Goal: Information Seeking & Learning: Check status

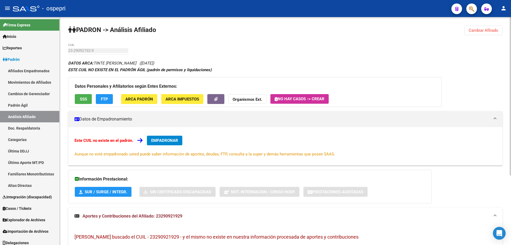
scroll to position [3, 0]
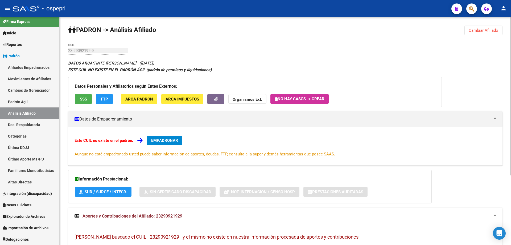
click at [493, 34] on button "Cambiar Afiliado" at bounding box center [483, 31] width 38 height 10
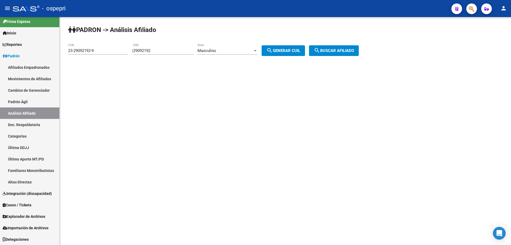
click at [148, 51] on input "29092192" at bounding box center [163, 50] width 60 height 5
paste input "3796261"
type input "37962612"
click at [281, 51] on span "search Generar CUIL" at bounding box center [283, 50] width 34 height 5
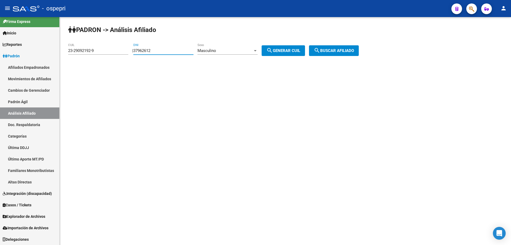
type input "20-37962612-3"
click at [341, 52] on span "search Buscar afiliado" at bounding box center [334, 50] width 40 height 5
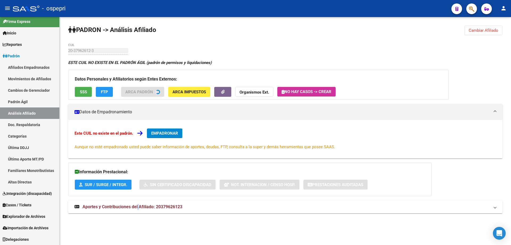
click at [139, 206] on span "Aportes y Contribuciones del Afiliado: 20379626123" at bounding box center [132, 206] width 100 height 5
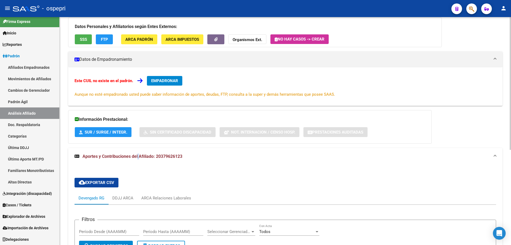
scroll to position [142, 0]
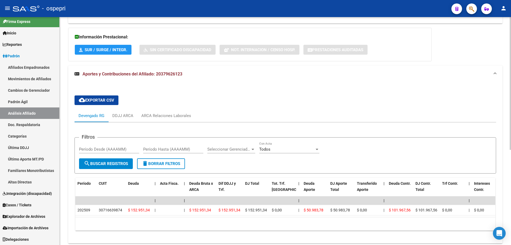
click at [64, 80] on div "PADRON -> Análisis Afiliado Cambiar Afiliado 20-37962612-3 CUIL DATOS ARCA: [PE…" at bounding box center [285, 68] width 451 height 386
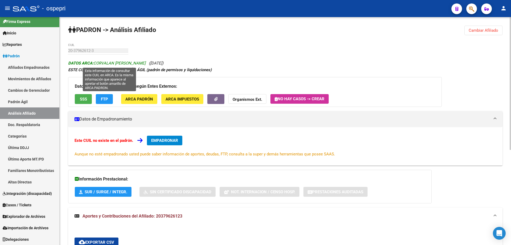
click at [105, 63] on span "DATOS ARCA: [PERSON_NAME]" at bounding box center [106, 63] width 77 height 5
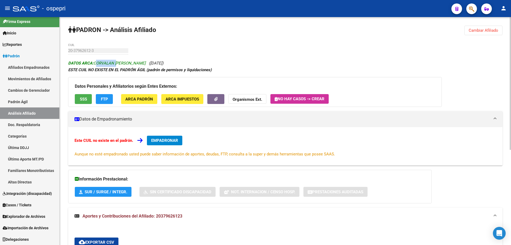
click at [105, 63] on span "DATOS ARCA: [PERSON_NAME]" at bounding box center [106, 63] width 77 height 5
copy span "CORVALAN"
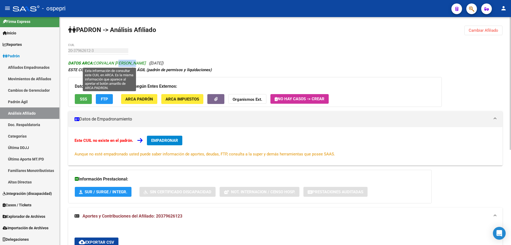
drag, startPoint x: 117, startPoint y: 61, endPoint x: 130, endPoint y: 63, distance: 12.7
click at [134, 61] on span "DATOS ARCA: [PERSON_NAME]" at bounding box center [106, 63] width 77 height 5
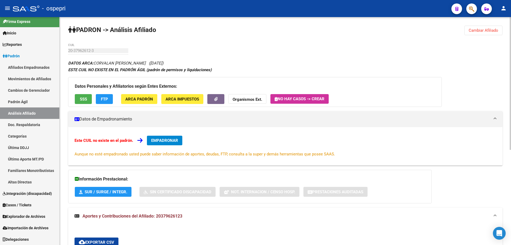
click at [146, 52] on div "PADRON -> Análisis Afiliado Cambiar Afiliado 20-37962612-3 CUIL DATOS ARCA: [PE…" at bounding box center [285, 210] width 451 height 386
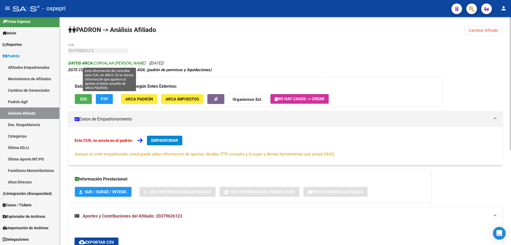
drag, startPoint x: 116, startPoint y: 62, endPoint x: 150, endPoint y: 62, distance: 33.5
click at [146, 62] on span "DATOS ARCA: [PERSON_NAME]" at bounding box center [106, 63] width 77 height 5
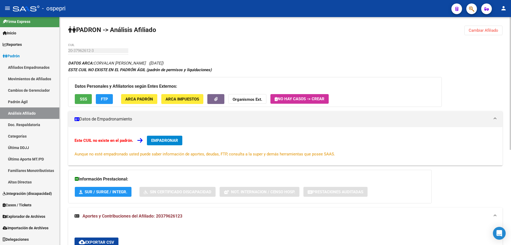
copy span "[PERSON_NAME]"
drag, startPoint x: 158, startPoint y: 64, endPoint x: 176, endPoint y: 65, distance: 18.7
click at [176, 65] on div "DATOS ARCA: [PERSON_NAME] ([DATE]) ESTE CUIL NO EXISTE EN EL PADRÓN ÁGIL (padró…" at bounding box center [285, 225] width 434 height 331
copy span "[DATE])"
click at [486, 30] on span "Cambiar Afiliado" at bounding box center [484, 30] width 30 height 5
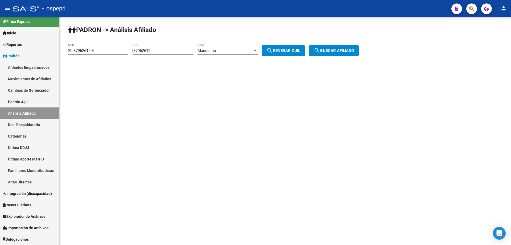
click at [147, 50] on input "37962612" at bounding box center [163, 50] width 60 height 5
click at [185, 51] on input "DNI" at bounding box center [163, 50] width 60 height 5
click at [184, 51] on input "DNI" at bounding box center [163, 50] width 60 height 5
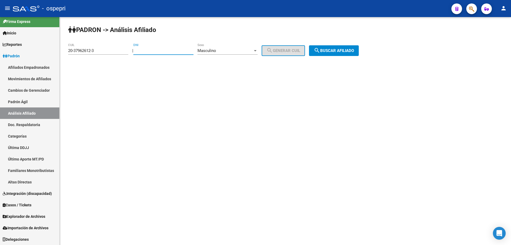
paste input "29154446"
type input "29154446"
click at [293, 45] on button "search Generar CUIL" at bounding box center [283, 50] width 43 height 11
type input "20-29154446-1"
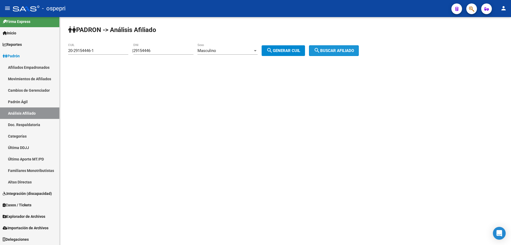
click at [342, 53] on span "search Buscar afiliado" at bounding box center [334, 50] width 40 height 5
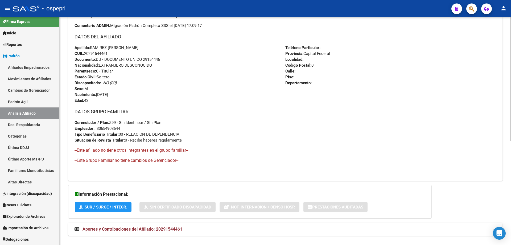
scroll to position [190, 0]
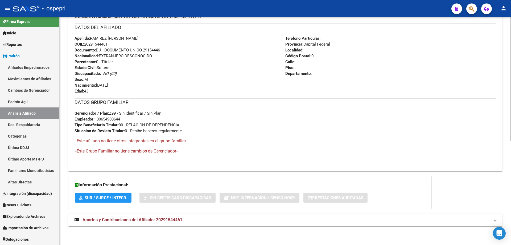
click at [143, 222] on strong "Aportes y Contribuciones del Afiliado: 20291544461" at bounding box center [128, 220] width 108 height 6
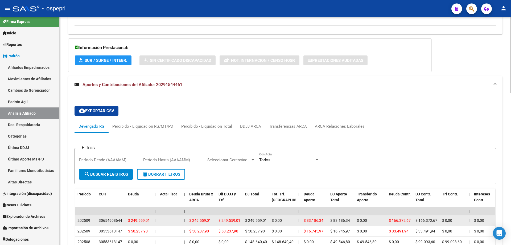
scroll to position [398, 0]
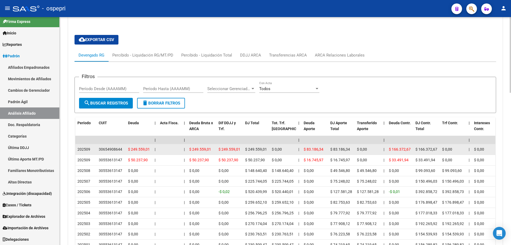
click at [102, 149] on div "30654908644" at bounding box center [110, 149] width 23 height 6
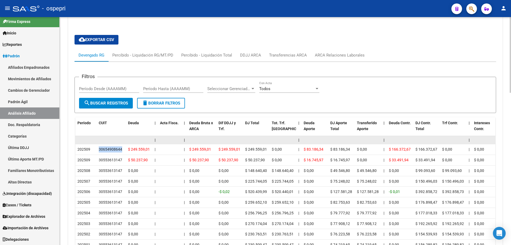
copy div "30654908644"
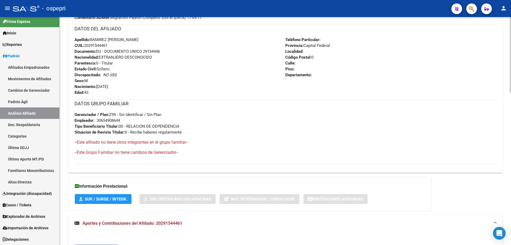
scroll to position [0, 0]
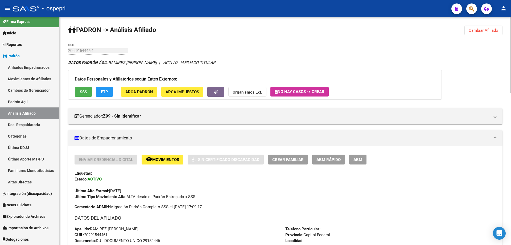
click at [488, 31] on span "Cambiar Afiliado" at bounding box center [484, 30] width 30 height 5
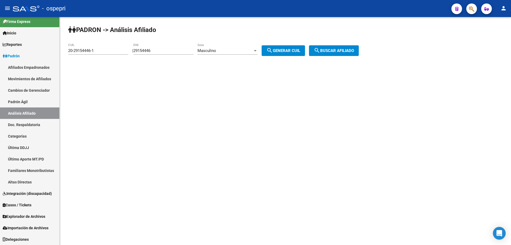
click at [152, 51] on input "29154446" at bounding box center [163, 50] width 60 height 5
paste input "17828125"
type input "17828125"
click at [285, 52] on span "search Generar CUIL" at bounding box center [283, 50] width 34 height 5
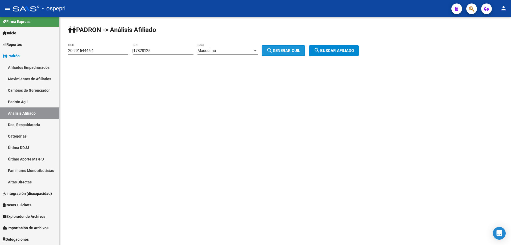
type input "23-17828125-9"
click at [335, 48] on button "search Buscar afiliado" at bounding box center [334, 50] width 50 height 11
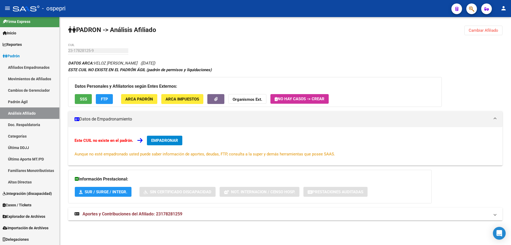
click at [149, 212] on span "Aportes y Contribuciones del Afiliado: 23178281259" at bounding box center [132, 213] width 100 height 5
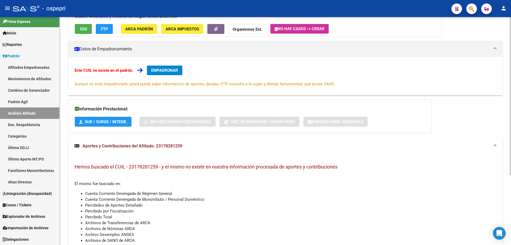
scroll to position [100, 0]
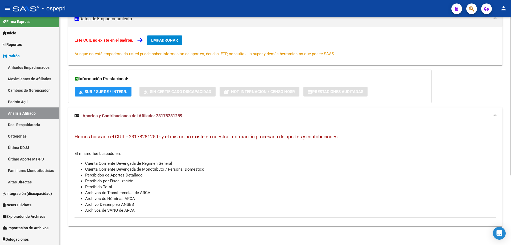
drag, startPoint x: 62, startPoint y: 141, endPoint x: 65, endPoint y: 57, distance: 84.1
click at [62, 141] on div "PADRON -> Análisis Afiliado Cambiar Afiliado 23-17828125-9 CUIL DATOS ARCA: VEL…" at bounding box center [285, 81] width 451 height 328
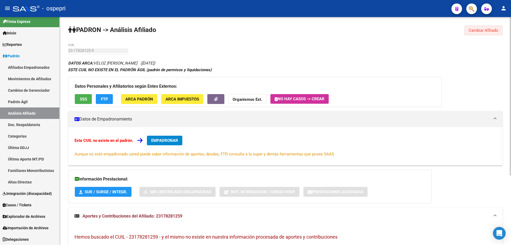
click at [495, 30] on span "Cambiar Afiliado" at bounding box center [484, 30] width 30 height 5
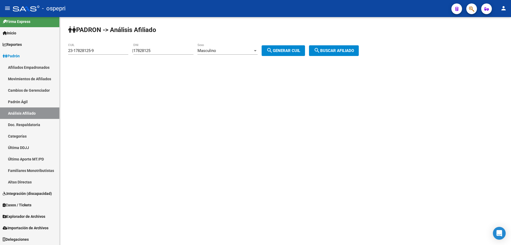
click at [146, 49] on input "17828125" at bounding box center [163, 50] width 60 height 5
paste input "41608819"
type input "41608819"
drag, startPoint x: 287, startPoint y: 49, endPoint x: 314, endPoint y: 49, distance: 27.4
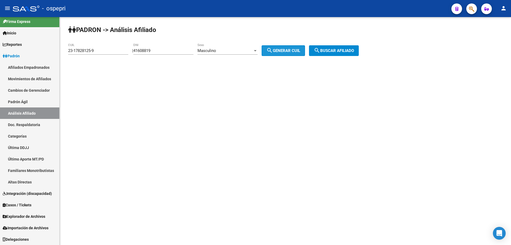
click at [287, 49] on span "search Generar CUIL" at bounding box center [283, 50] width 34 height 5
type input "20-41608819-6"
click at [346, 49] on span "search Buscar afiliado" at bounding box center [334, 50] width 40 height 5
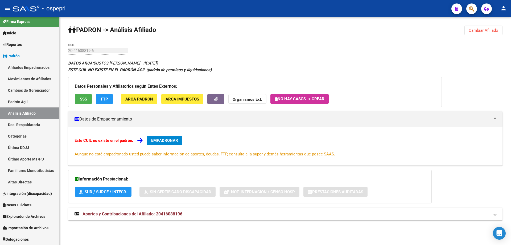
click at [489, 32] on span "Cambiar Afiliado" at bounding box center [484, 30] width 30 height 5
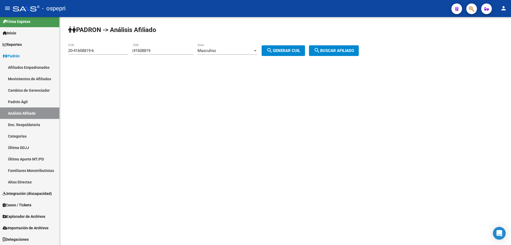
click at [150, 49] on input "41608819" at bounding box center [163, 50] width 60 height 5
paste input "number"
click at [167, 49] on input "DNI" at bounding box center [163, 50] width 60 height 5
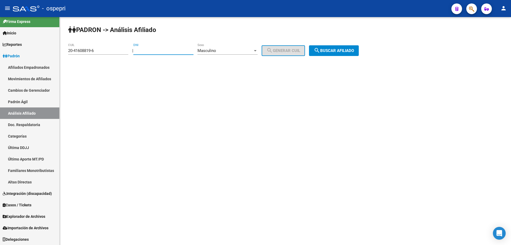
click at [167, 49] on input "DNI" at bounding box center [163, 50] width 60 height 5
paste input "41608819"
type input "41608819"
click at [284, 52] on span "search Generar CUIL" at bounding box center [283, 50] width 34 height 5
click at [343, 50] on span "search Buscar afiliado" at bounding box center [334, 50] width 40 height 5
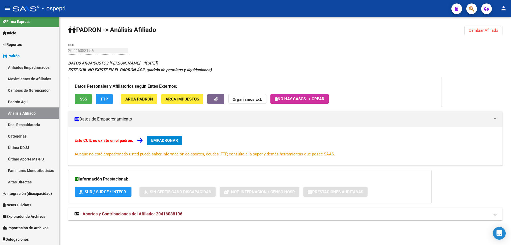
click at [148, 217] on strong "Aportes y Contribuciones del Afiliado: 20416088196" at bounding box center [128, 214] width 108 height 6
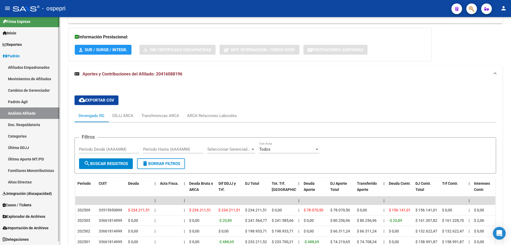
click at [43, 45] on link "Reportes" at bounding box center [29, 44] width 59 height 11
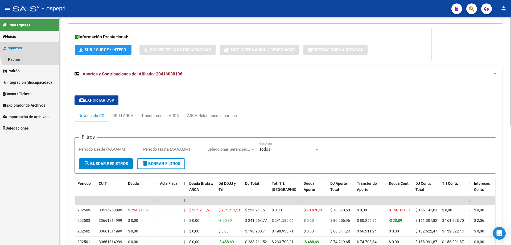
scroll to position [0, 0]
click at [13, 70] on span "Padrón" at bounding box center [11, 71] width 17 height 6
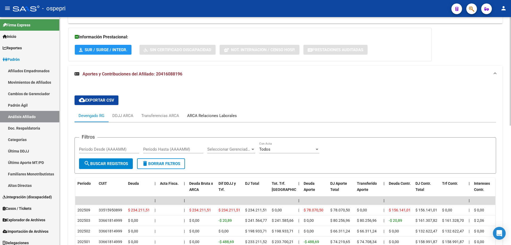
click at [208, 116] on div "ARCA Relaciones Laborales" at bounding box center [212, 116] width 50 height 6
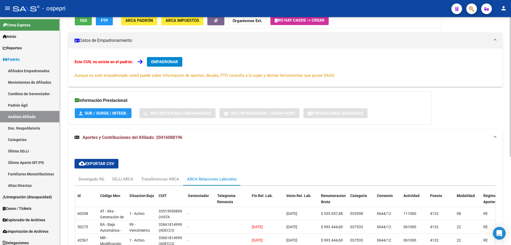
scroll to position [142, 0]
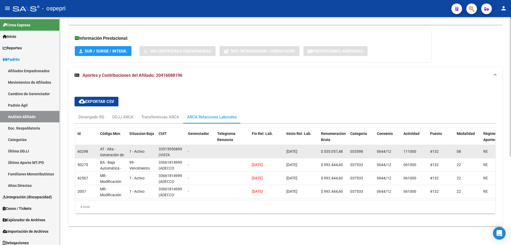
click at [172, 148] on div "33515950899" at bounding box center [170, 149] width 23 height 6
copy div "33515950899"
